Goal: Information Seeking & Learning: Find specific page/section

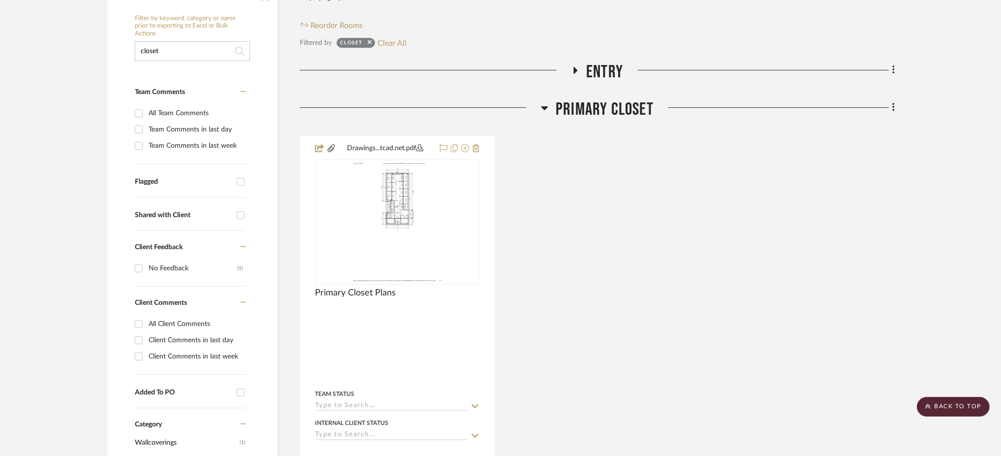
scroll to position [213, 0]
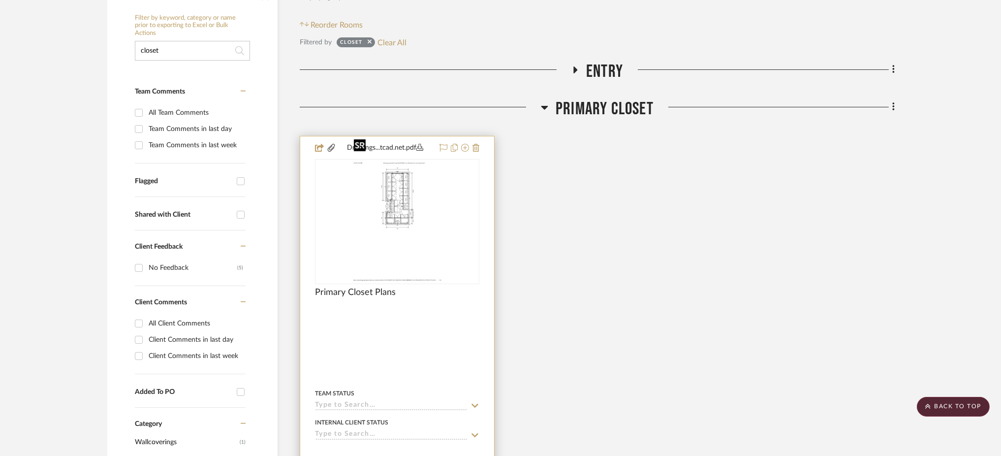
click at [382, 188] on img "0" at bounding box center [397, 221] width 95 height 123
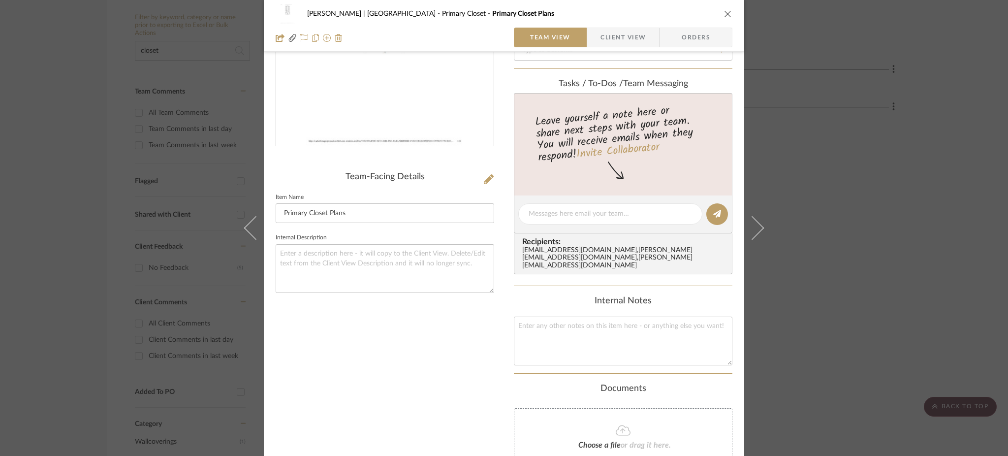
scroll to position [65, 0]
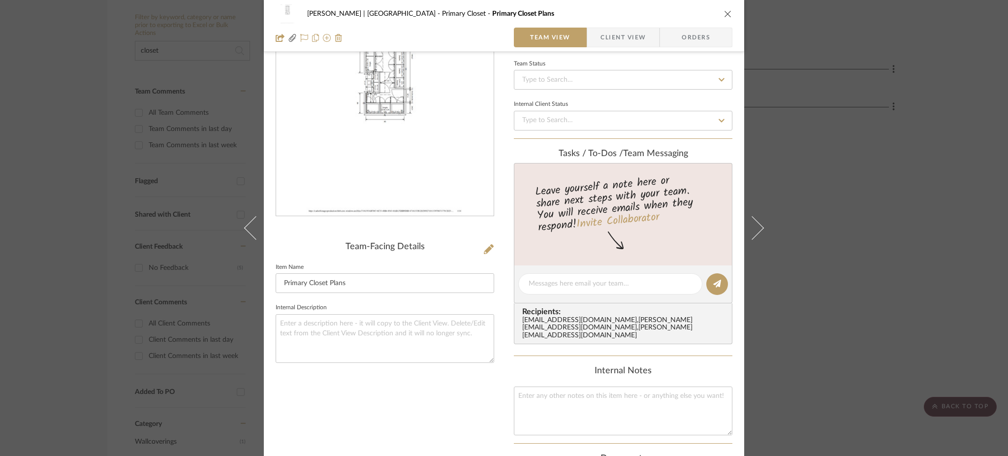
click at [442, 158] on img "0" at bounding box center [384, 109] width 165 height 214
click at [776, 148] on div "[PERSON_NAME] | [GEOGRAPHIC_DATA] Closet Primary Closet Plans Team View Client …" at bounding box center [504, 228] width 1008 height 456
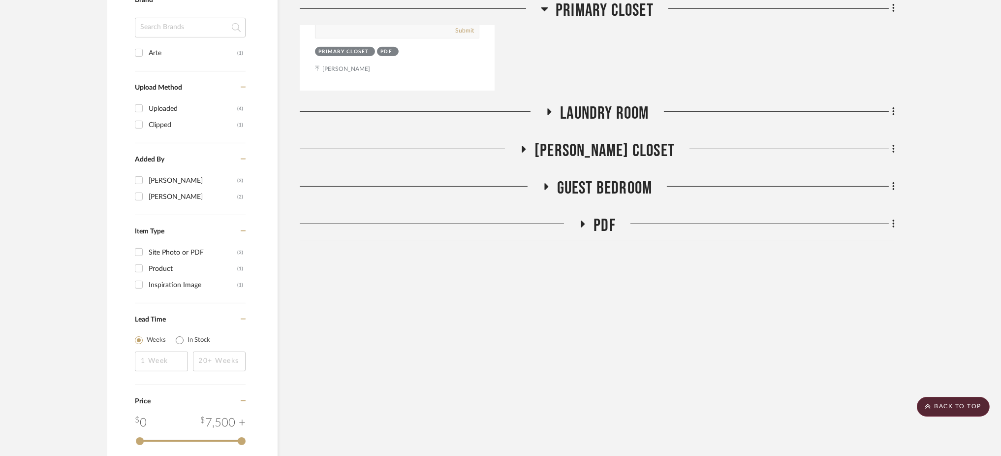
scroll to position [710, 0]
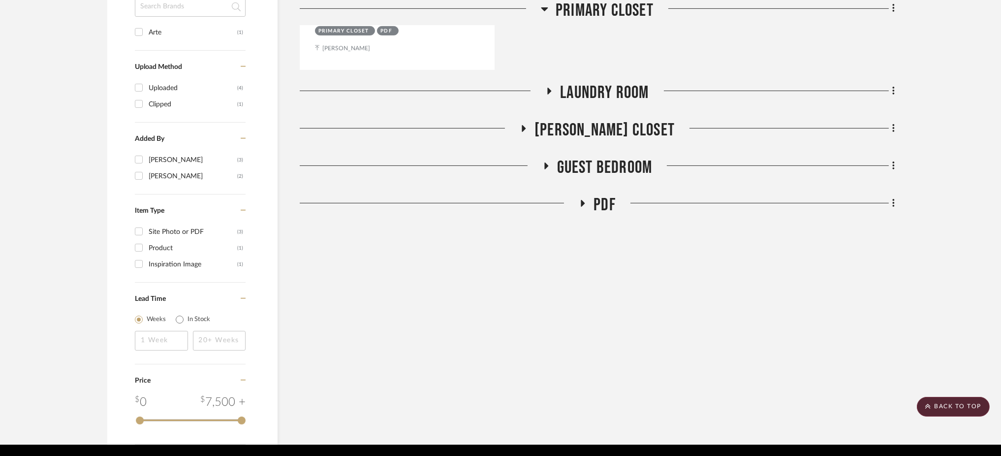
click at [547, 162] on icon at bounding box center [546, 165] width 4 height 7
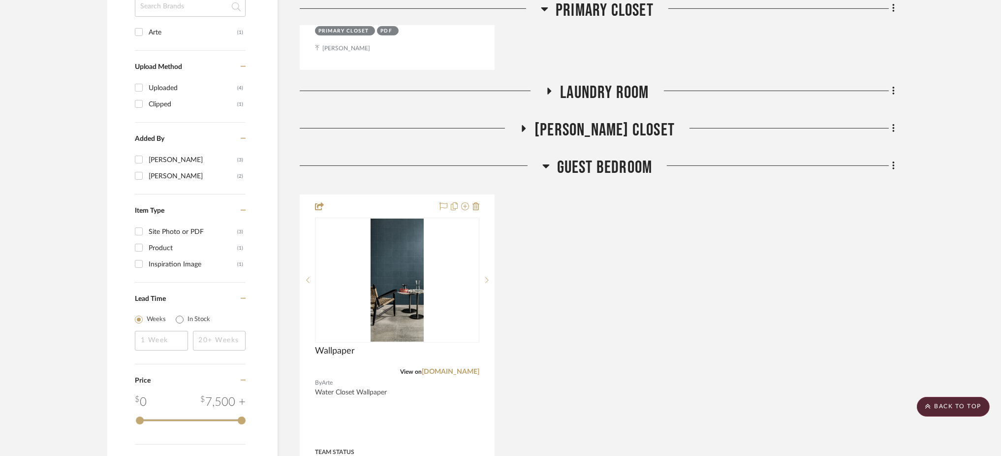
click at [529, 125] on icon at bounding box center [524, 128] width 12 height 7
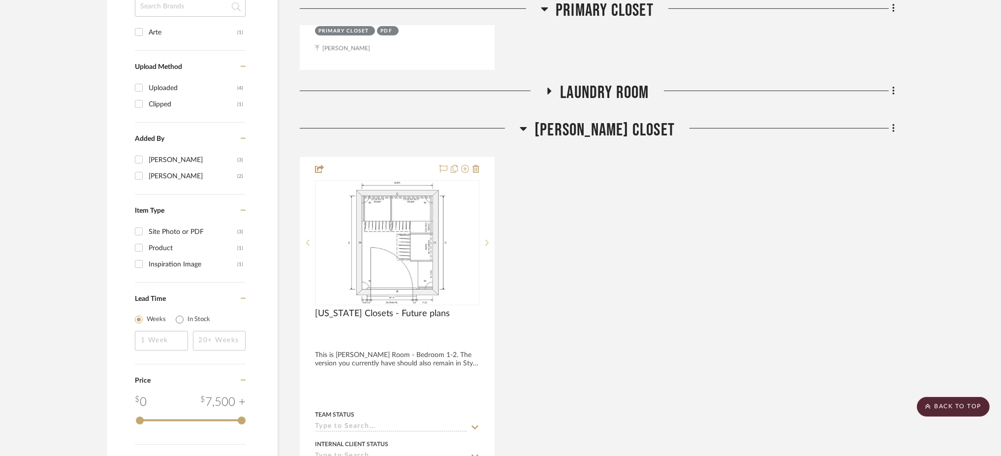
click at [552, 87] on icon at bounding box center [549, 90] width 12 height 7
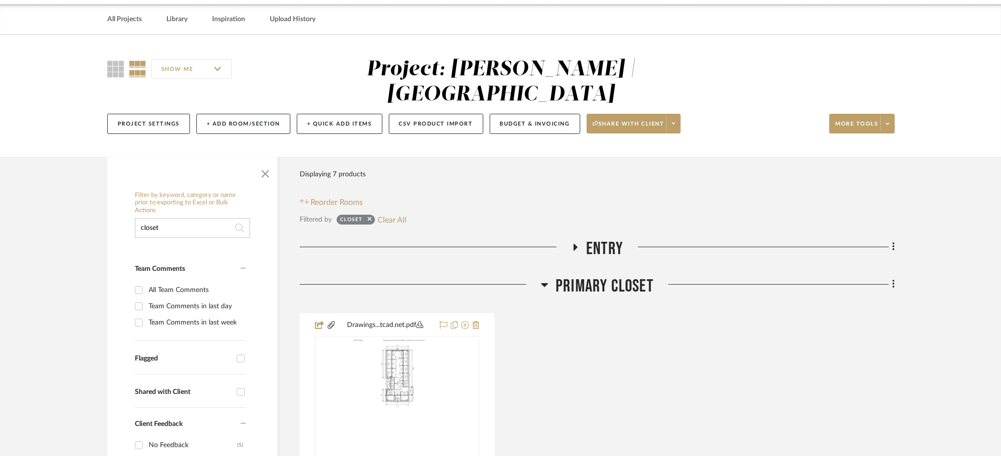
scroll to position [16, 0]
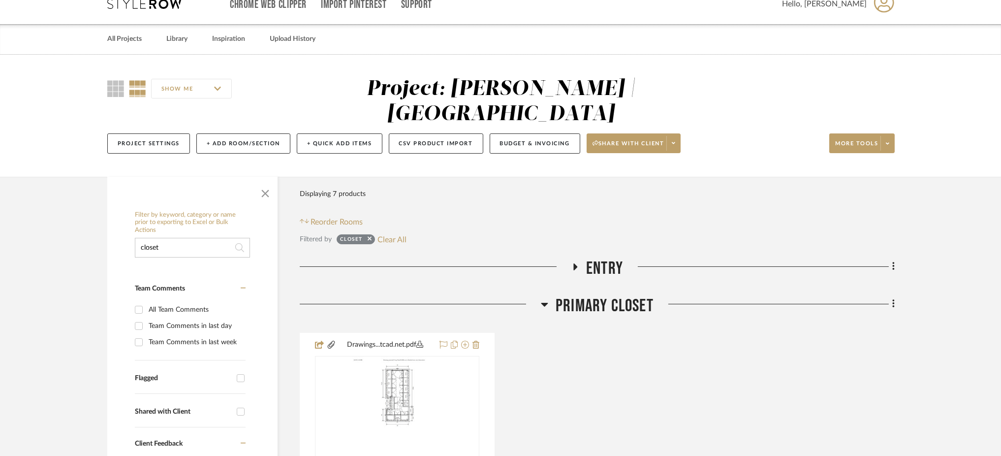
click at [574, 263] on icon at bounding box center [576, 266] width 4 height 7
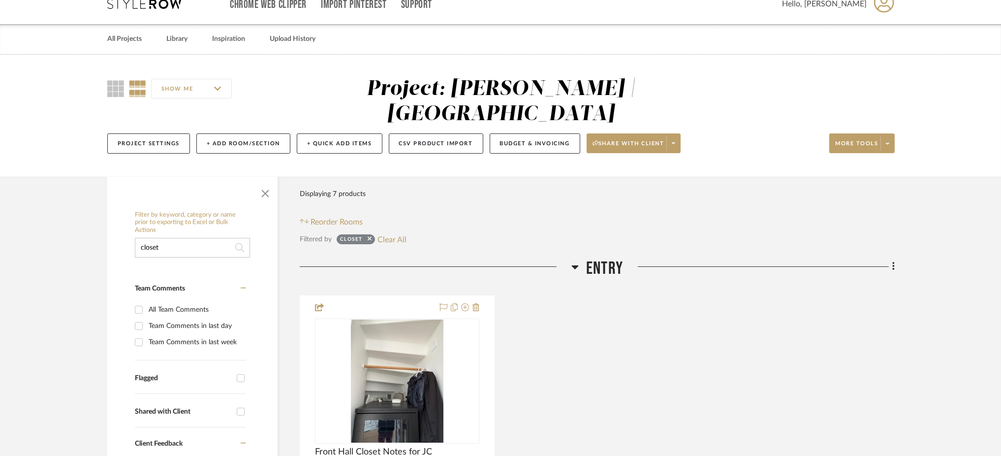
click at [574, 261] on icon at bounding box center [574, 267] width 7 height 12
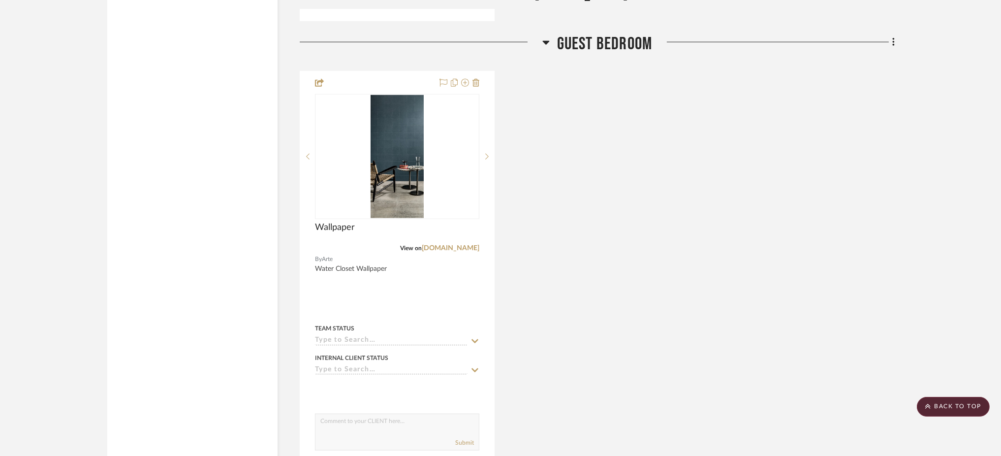
scroll to position [1860, 0]
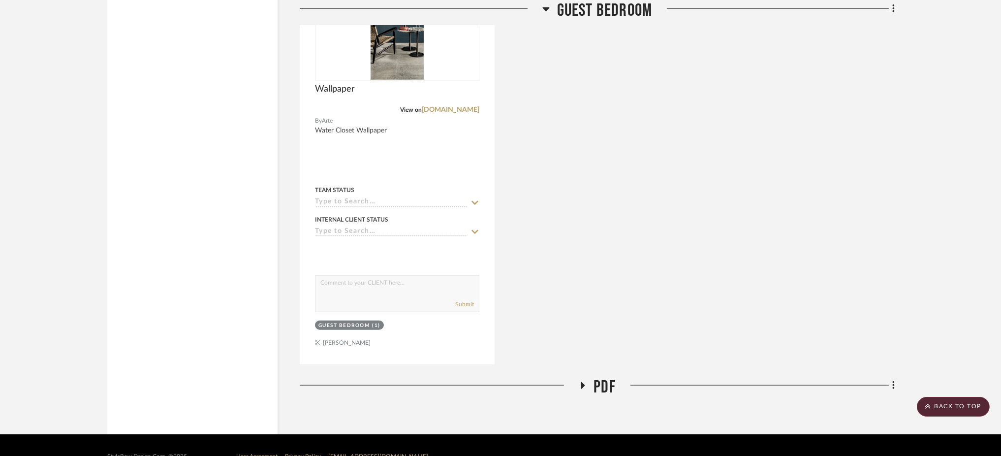
click at [581, 382] on icon at bounding box center [583, 385] width 4 height 7
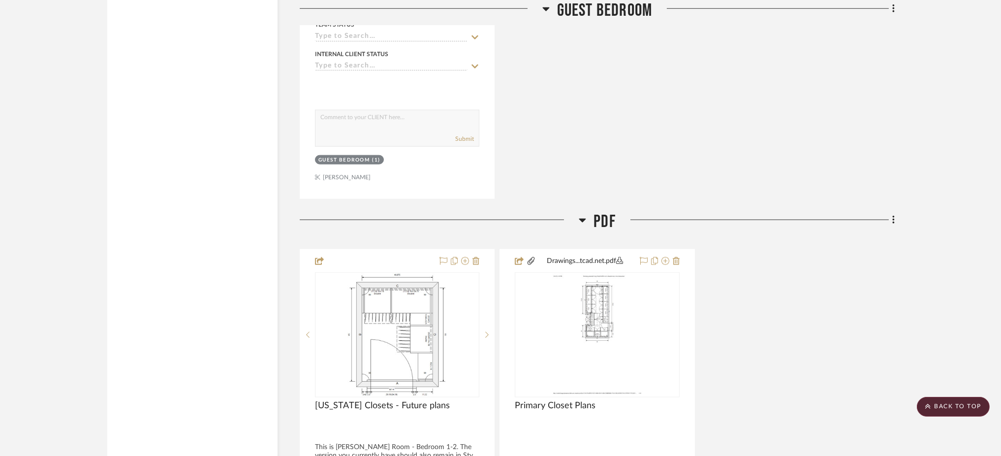
scroll to position [2033, 0]
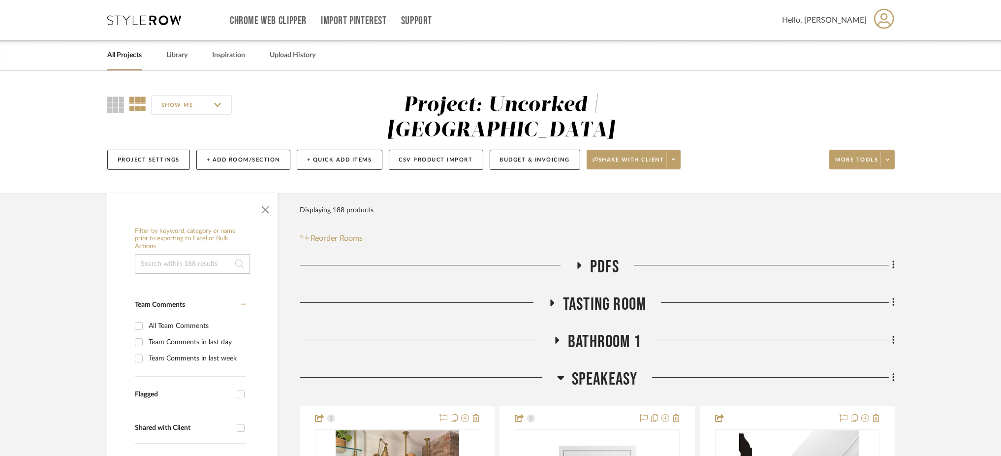
click at [180, 254] on input at bounding box center [192, 264] width 115 height 20
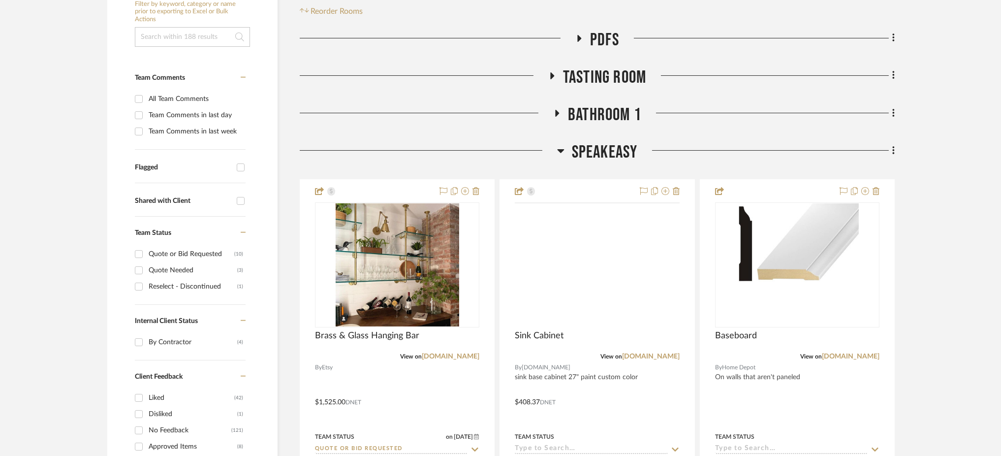
scroll to position [228, 0]
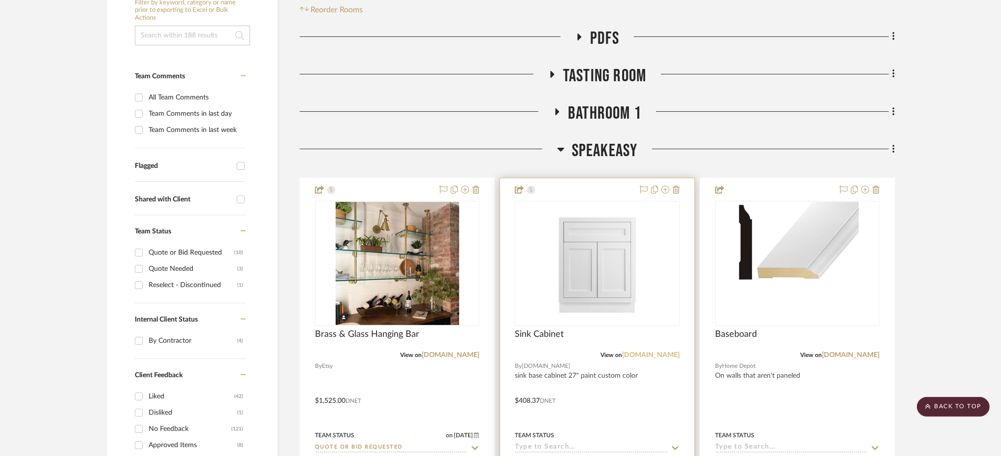
click at [655, 351] on link "build.com" at bounding box center [651, 354] width 58 height 7
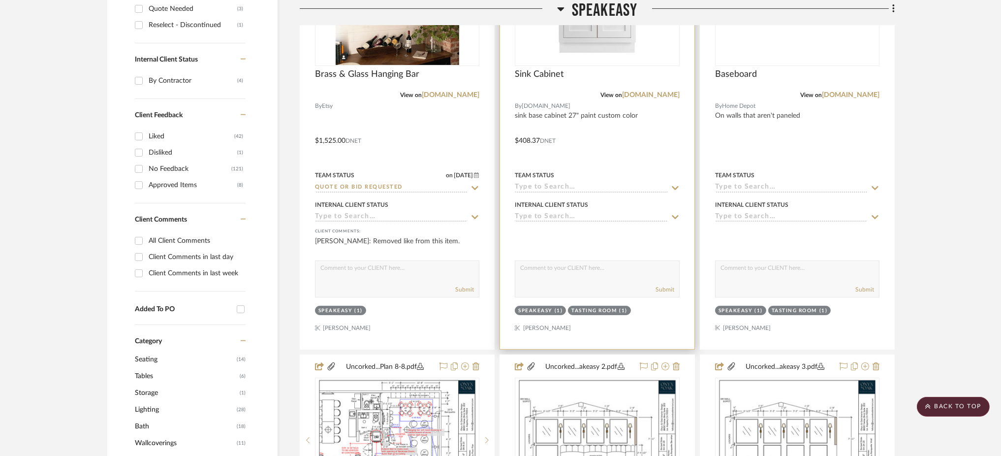
scroll to position [205, 0]
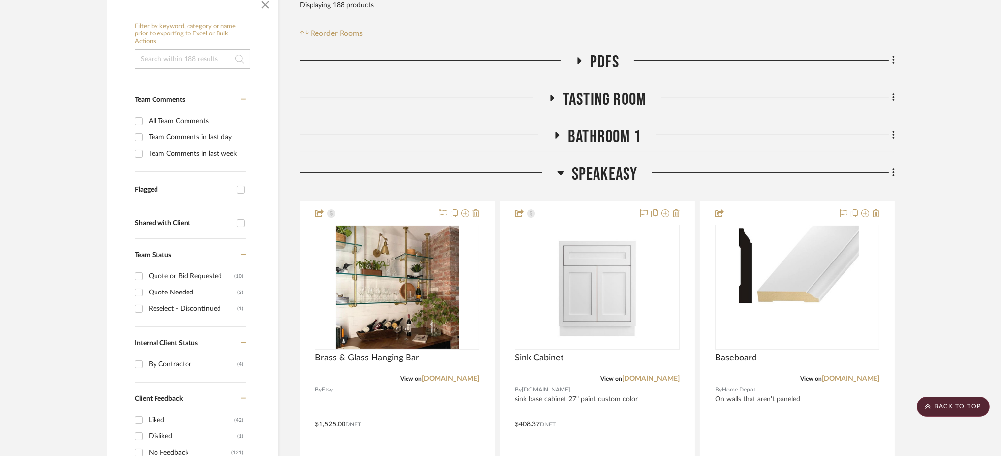
click at [557, 167] on icon at bounding box center [560, 173] width 7 height 12
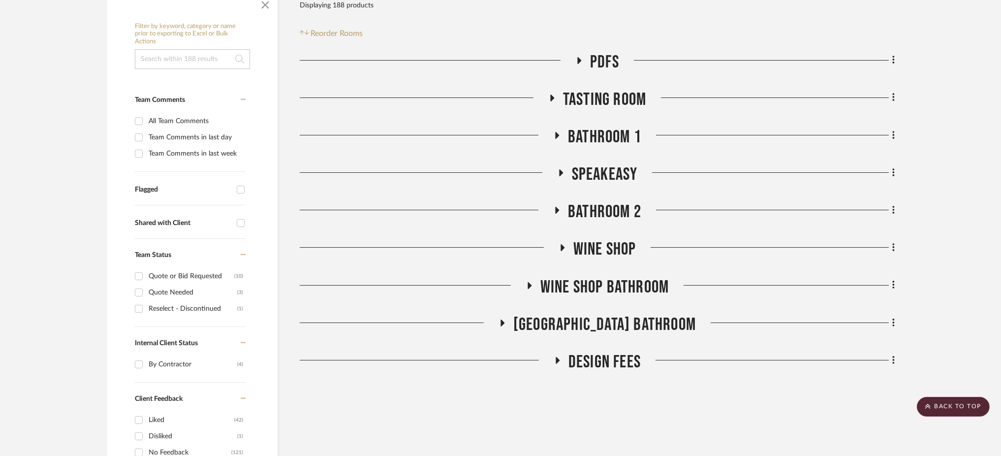
click at [556, 132] on icon at bounding box center [557, 135] width 4 height 7
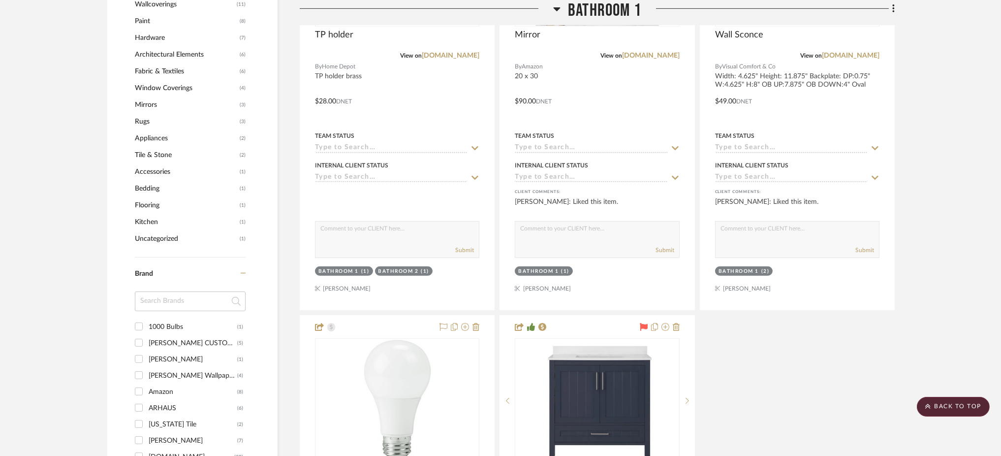
scroll to position [1179, 0]
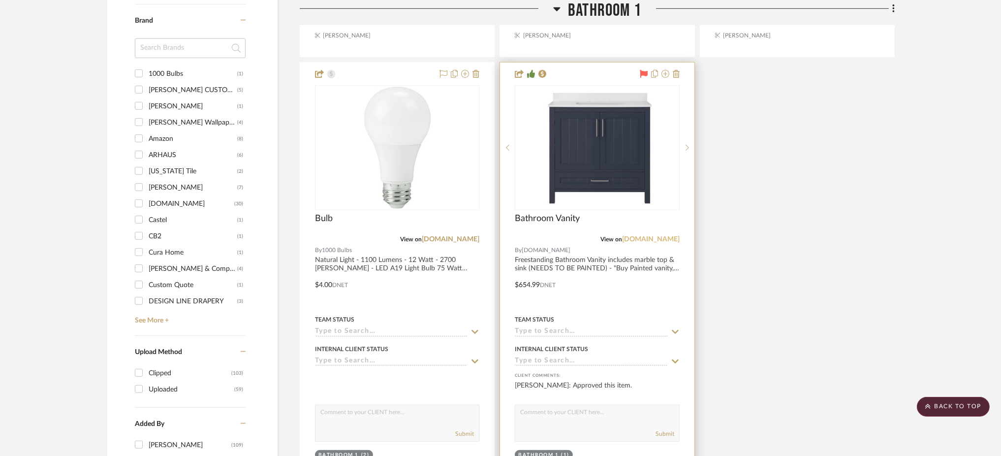
click at [659, 236] on link "build.com" at bounding box center [651, 239] width 58 height 7
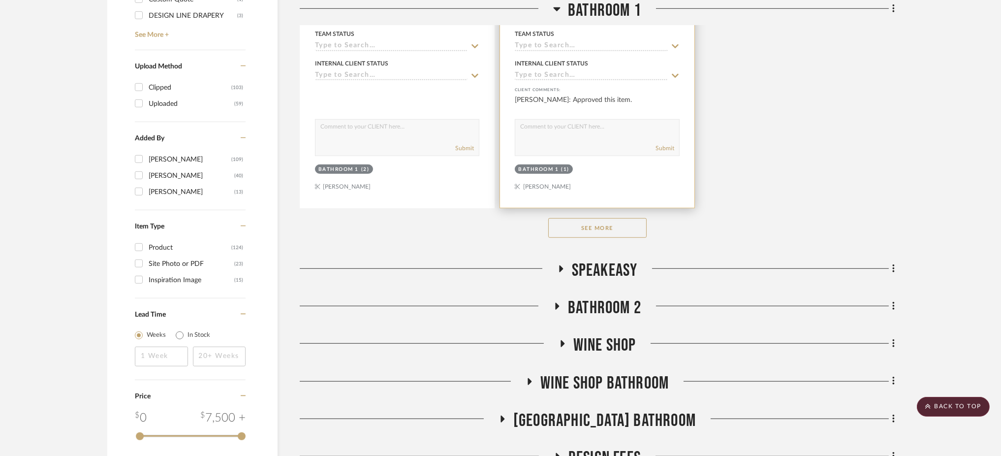
scroll to position [1535, 0]
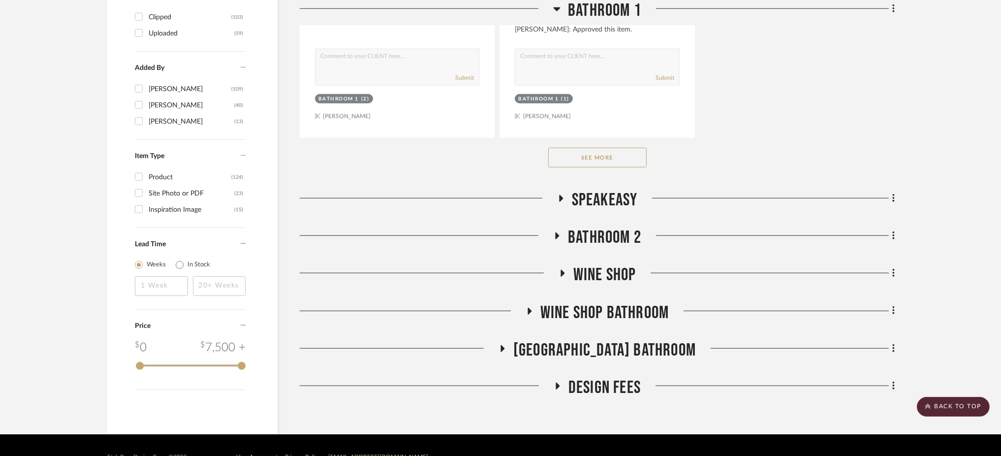
click at [556, 232] on icon at bounding box center [557, 235] width 4 height 7
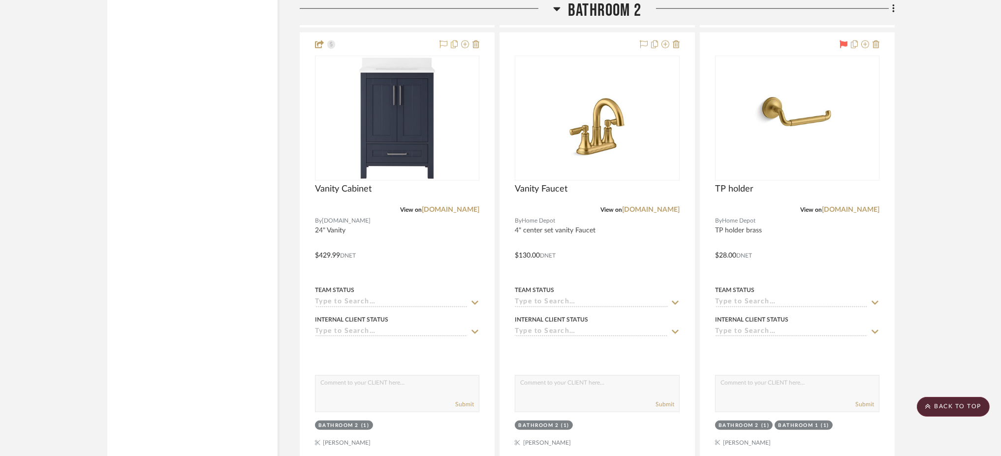
scroll to position [2237, 0]
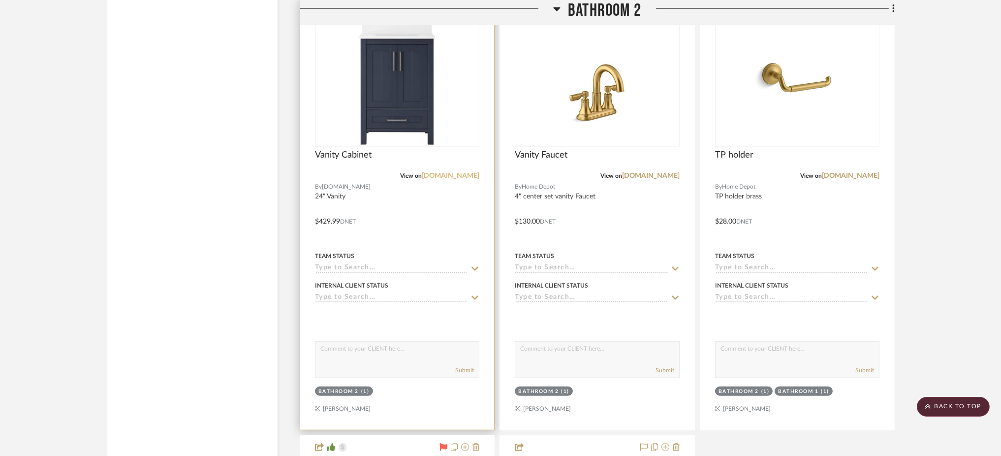
click at [457, 172] on link "build.com" at bounding box center [451, 175] width 58 height 7
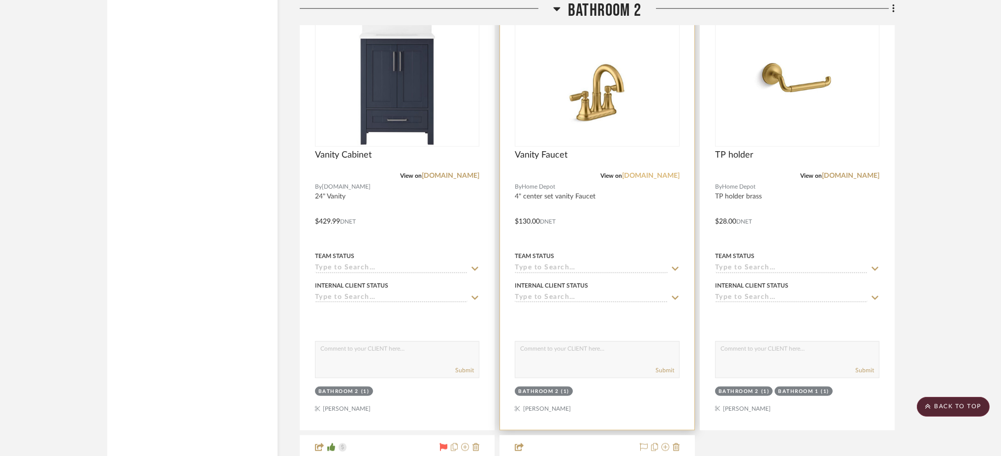
click at [648, 172] on link "homedepot.com" at bounding box center [651, 175] width 58 height 7
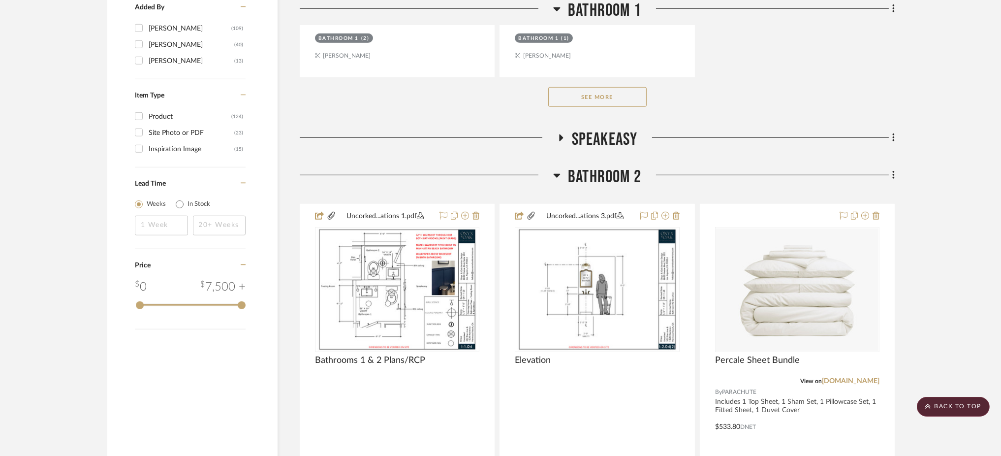
scroll to position [1597, 0]
click at [618, 86] on button "See More" at bounding box center [597, 96] width 98 height 20
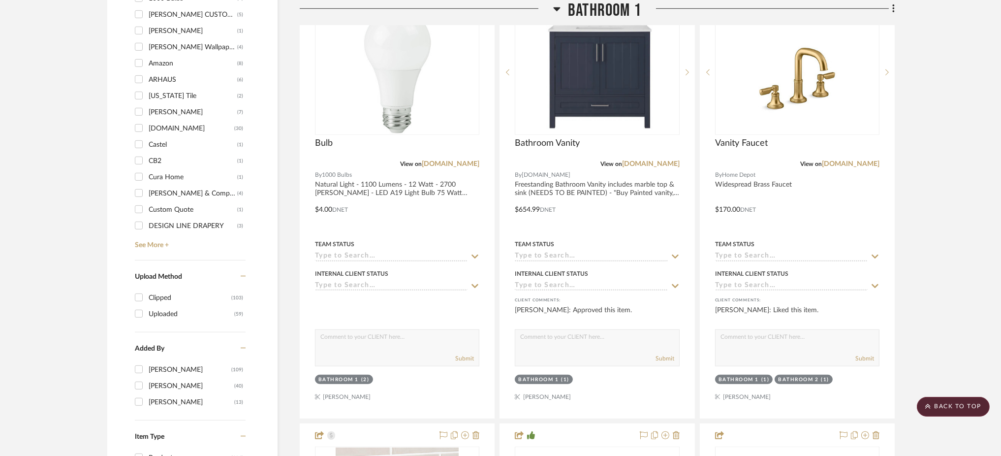
scroll to position [1224, 0]
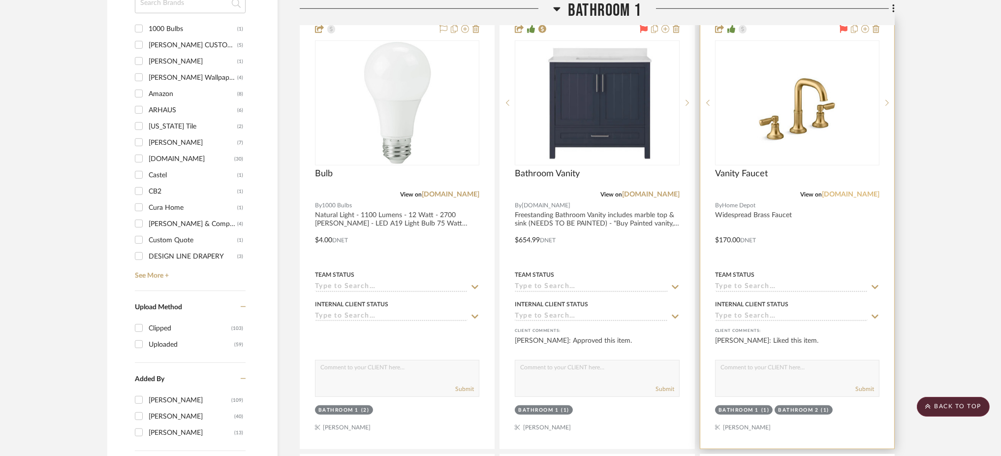
click at [835, 191] on link "homedepot.com" at bounding box center [851, 194] width 58 height 7
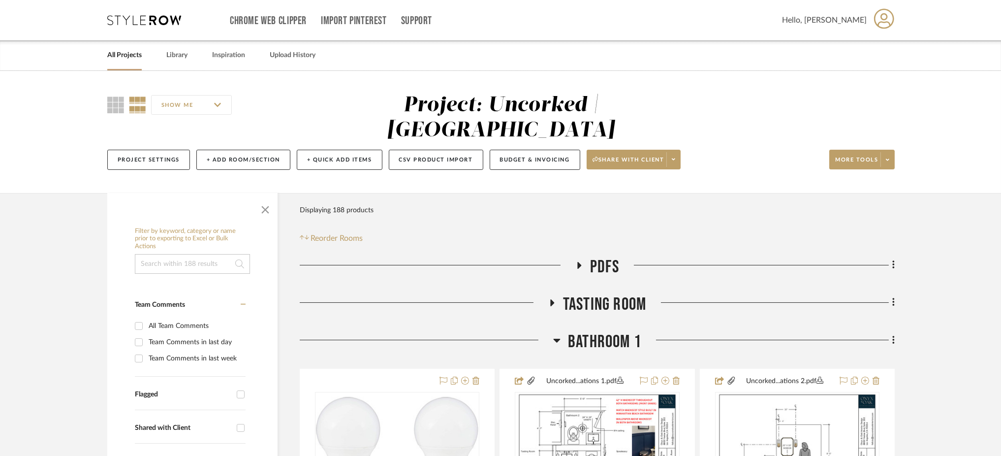
click at [185, 254] on input at bounding box center [192, 264] width 115 height 20
type input "vanity"
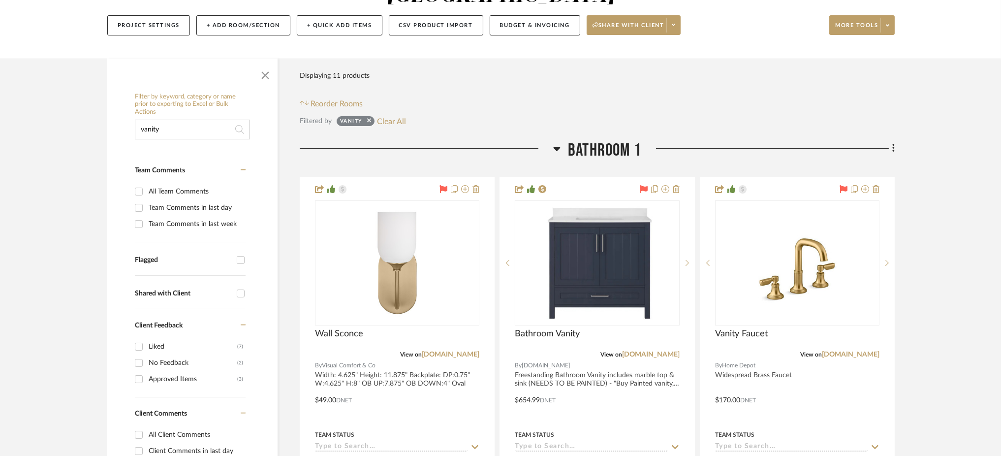
scroll to position [136, 0]
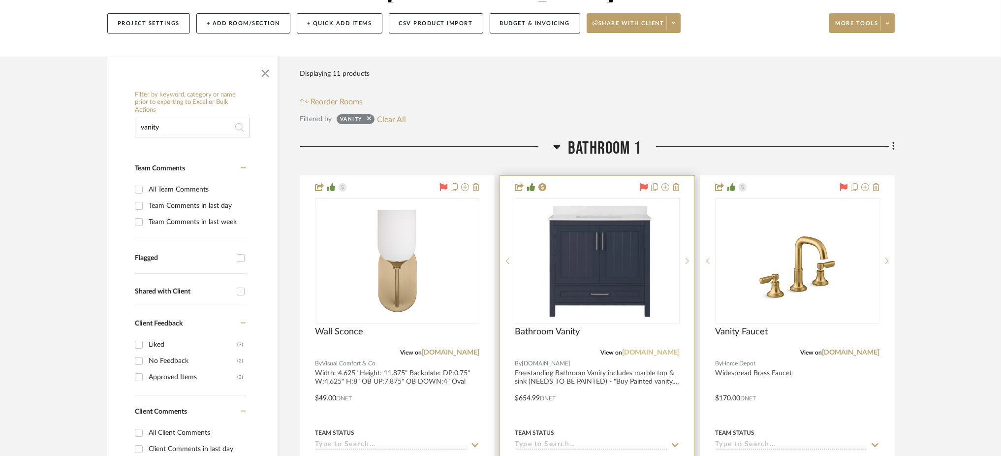
click at [667, 349] on link "build.com" at bounding box center [651, 352] width 58 height 7
